Goal: Information Seeking & Learning: Learn about a topic

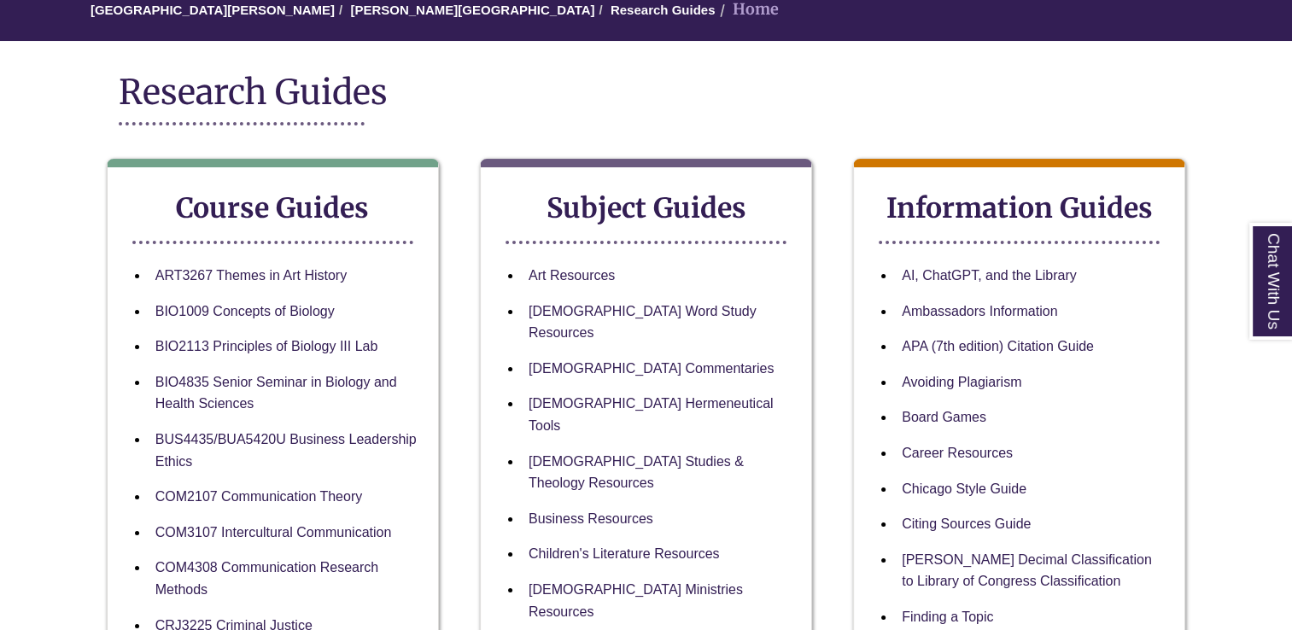
scroll to position [171, 0]
click at [588, 306] on link "[DEMOGRAPHIC_DATA] Word Study Resources" at bounding box center [643, 322] width 228 height 38
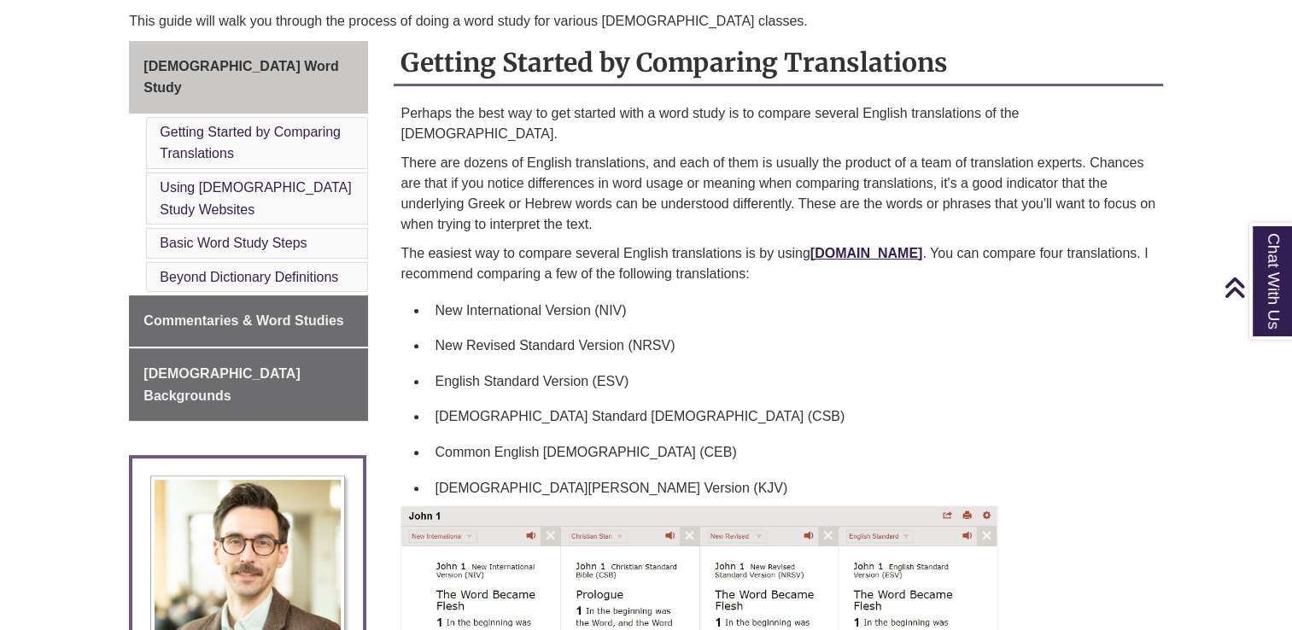
scroll to position [512, 0]
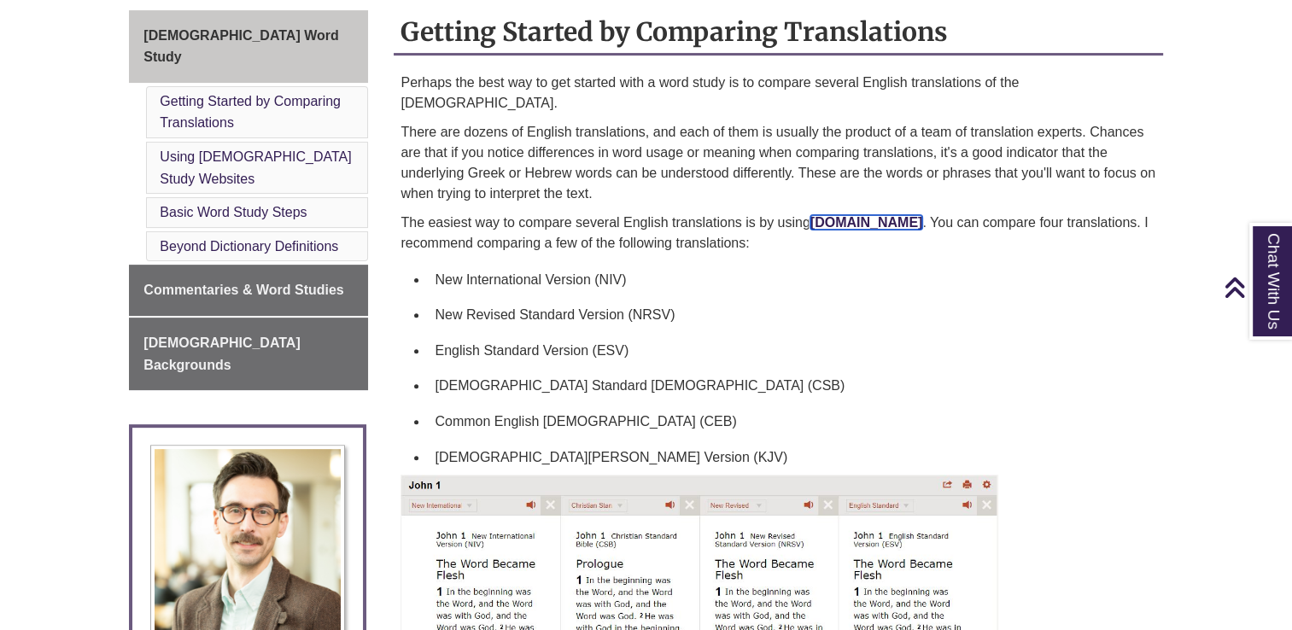
click at [855, 215] on link "[DOMAIN_NAME]" at bounding box center [867, 222] width 113 height 15
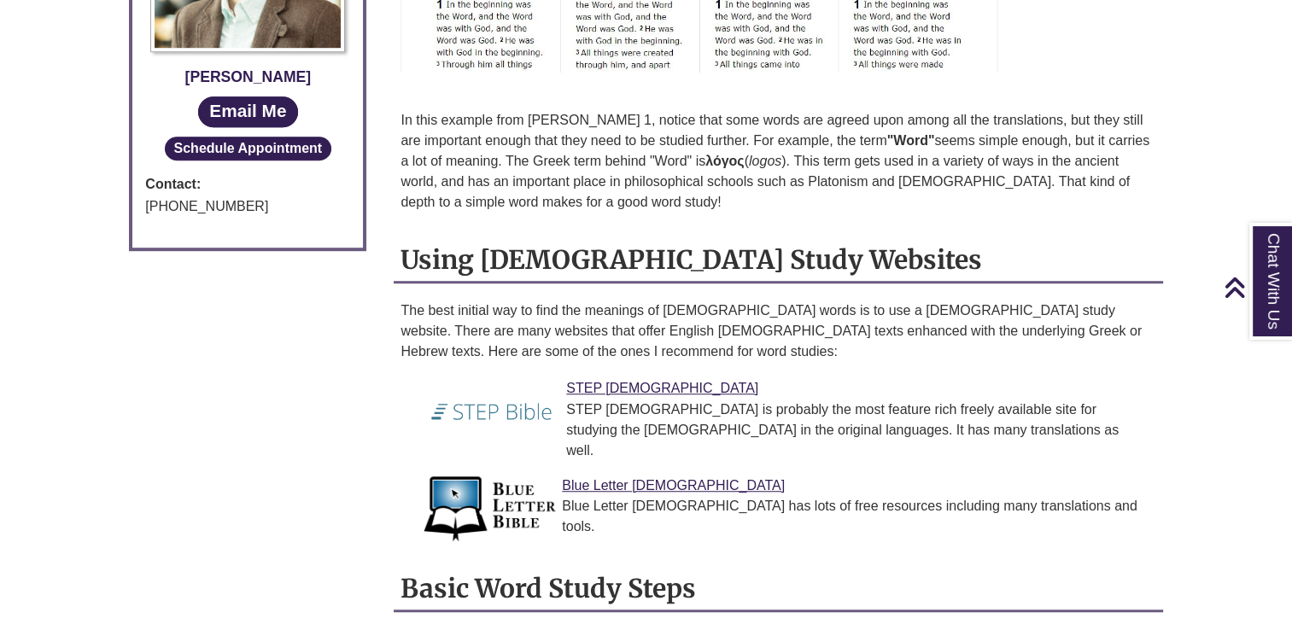
scroll to position [1110, 0]
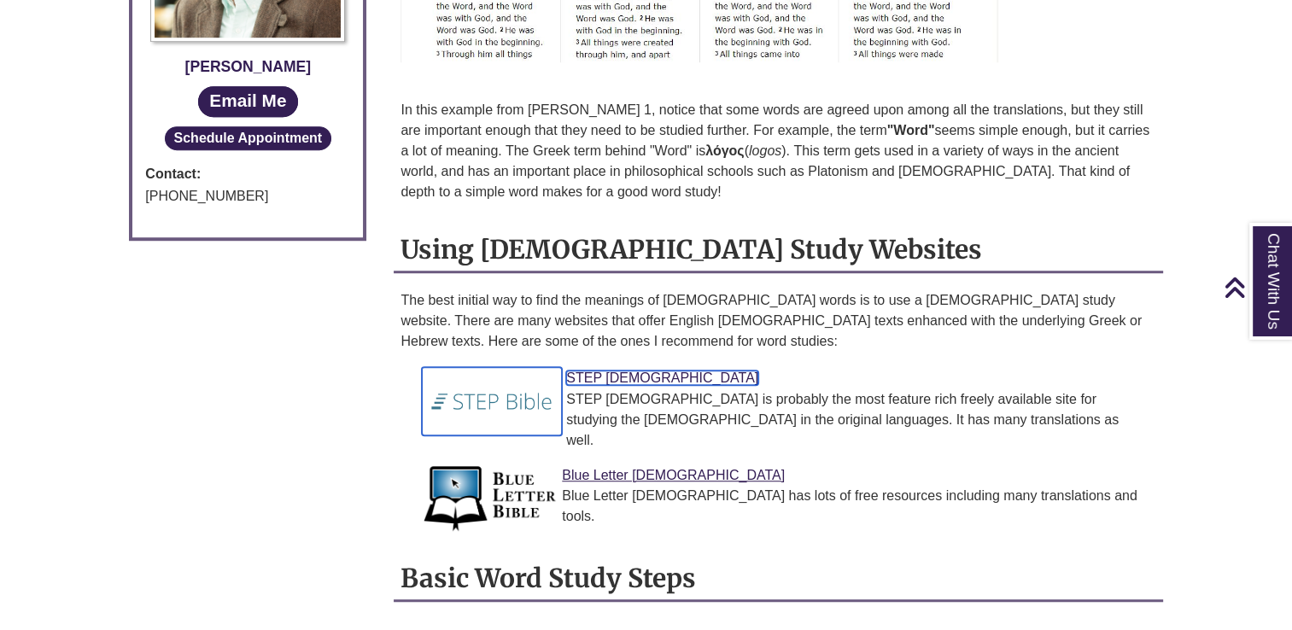
click at [500, 367] on img at bounding box center [492, 401] width 140 height 68
